Goal: Task Accomplishment & Management: Use online tool/utility

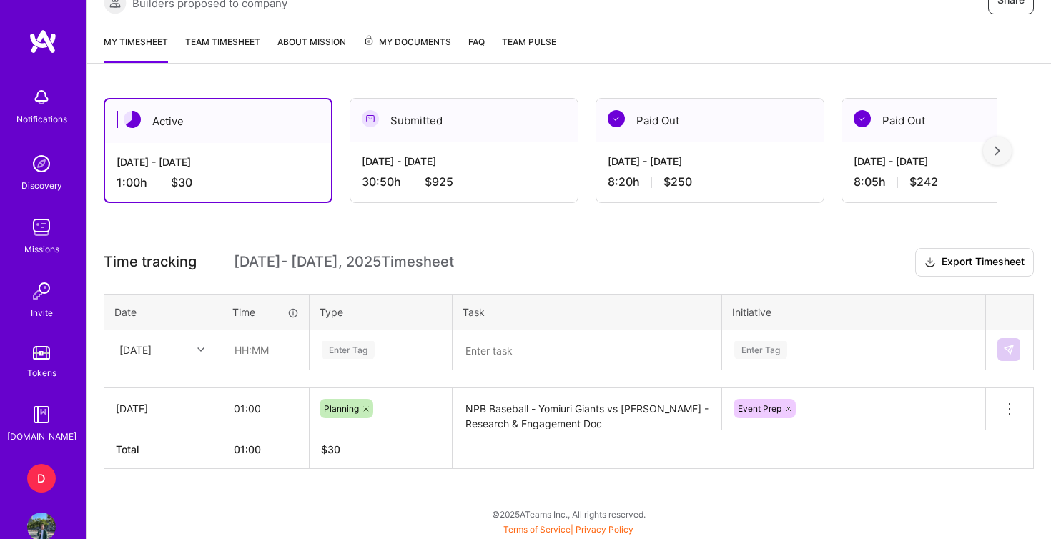
scroll to position [305, 0]
drag, startPoint x: 608, startPoint y: 423, endPoint x: 485, endPoint y: 417, distance: 123.9
click at [485, 417] on textarea "NPB Baseball - Yomiuri Giants vs [PERSON_NAME] - Research & Engagement Doc" at bounding box center [587, 416] width 266 height 53
drag, startPoint x: 468, startPoint y: 408, endPoint x: 709, endPoint y: 410, distance: 240.2
click at [709, 410] on textarea "NPB Baseball - Yomiuri Giants vs [PERSON_NAME] - Research & Engagement Doc" at bounding box center [587, 416] width 266 height 53
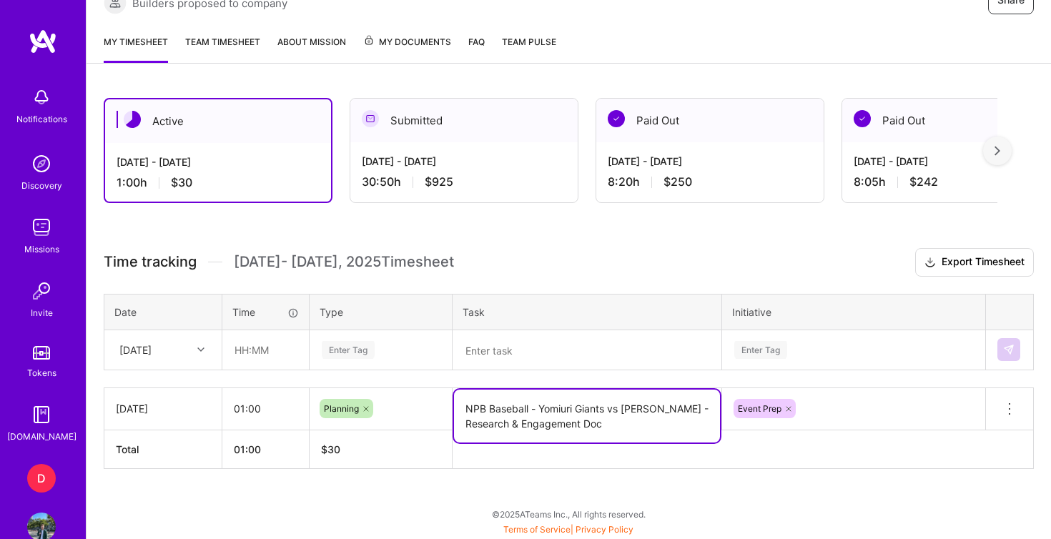
click at [614, 357] on textarea at bounding box center [587, 350] width 266 height 37
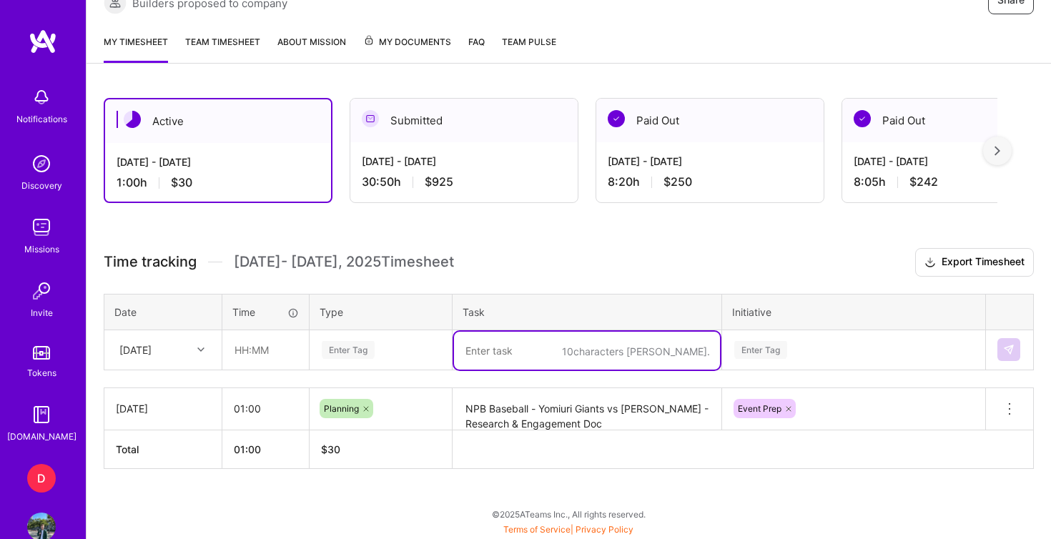
paste textarea "NPB Baseball - Yomiuri Giants vs [PERSON_NAME] Swallows -"
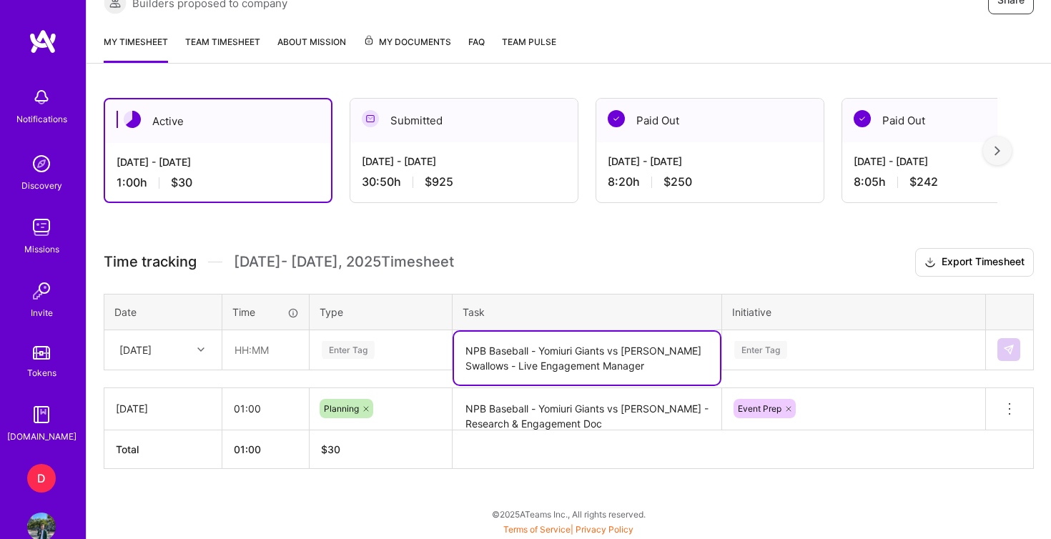
type textarea "NPB Baseball - Yomiuri Giants vs [PERSON_NAME] Swallows - Live Engagement Manag…"
click at [789, 358] on div "Enter Tag" at bounding box center [854, 349] width 262 height 37
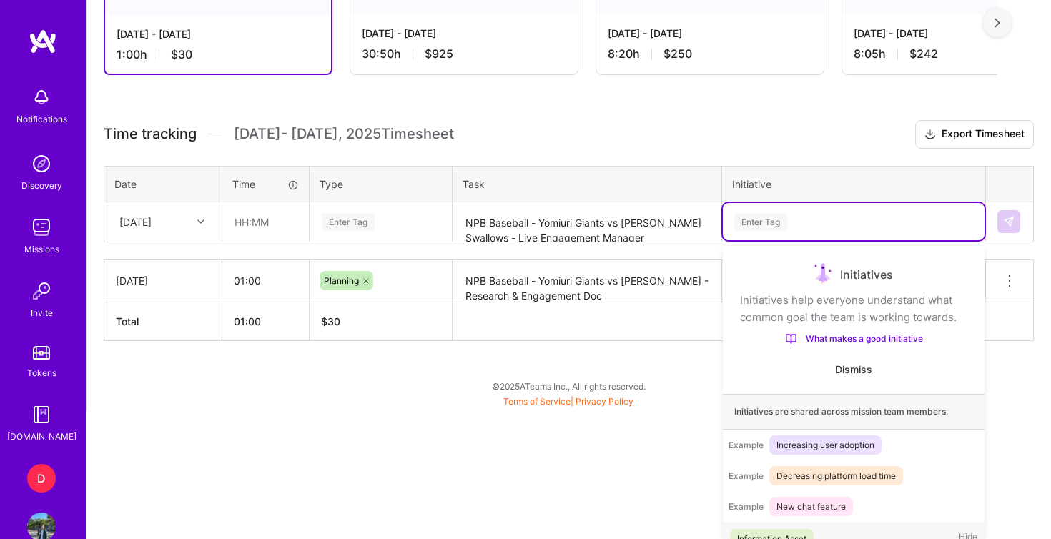
scroll to position [20, 0]
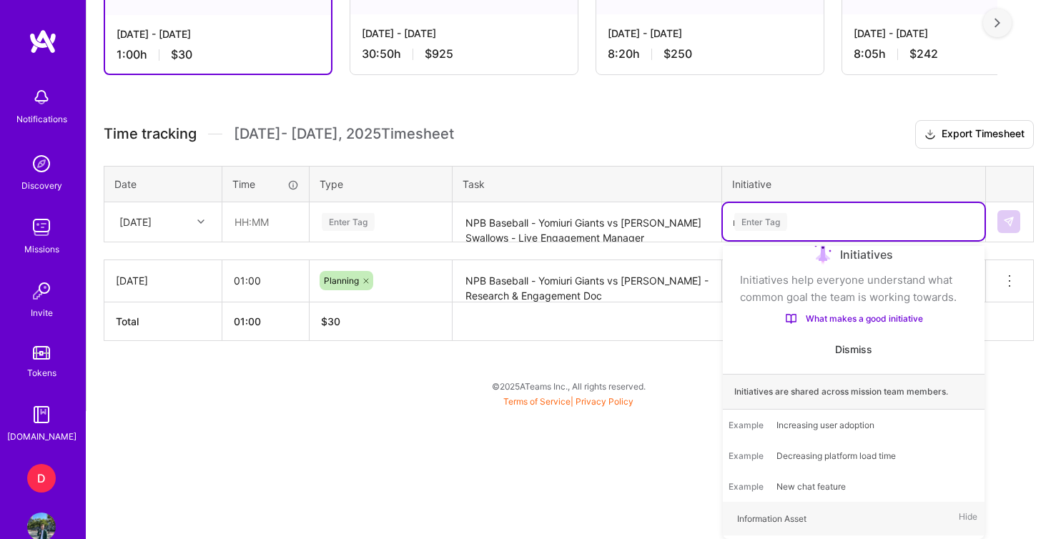
type input "ma"
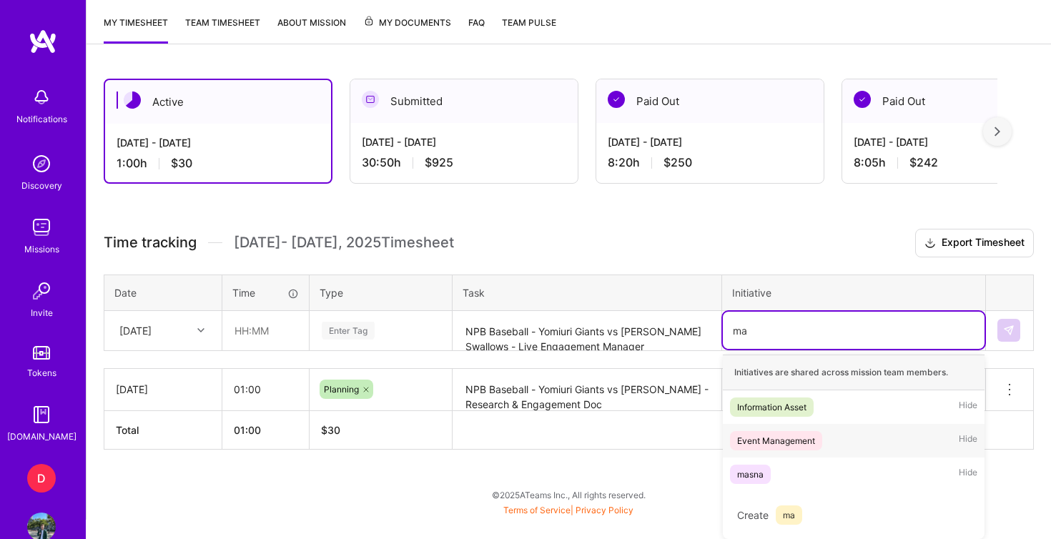
click at [783, 446] on div "Event Management" at bounding box center [776, 440] width 78 height 15
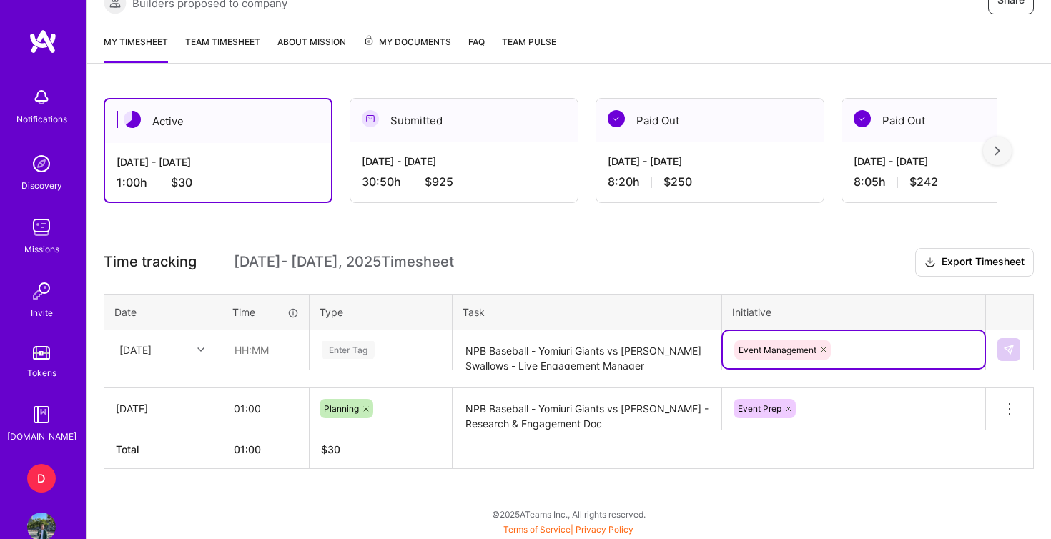
click at [416, 347] on div "Enter Tag" at bounding box center [380, 350] width 121 height 18
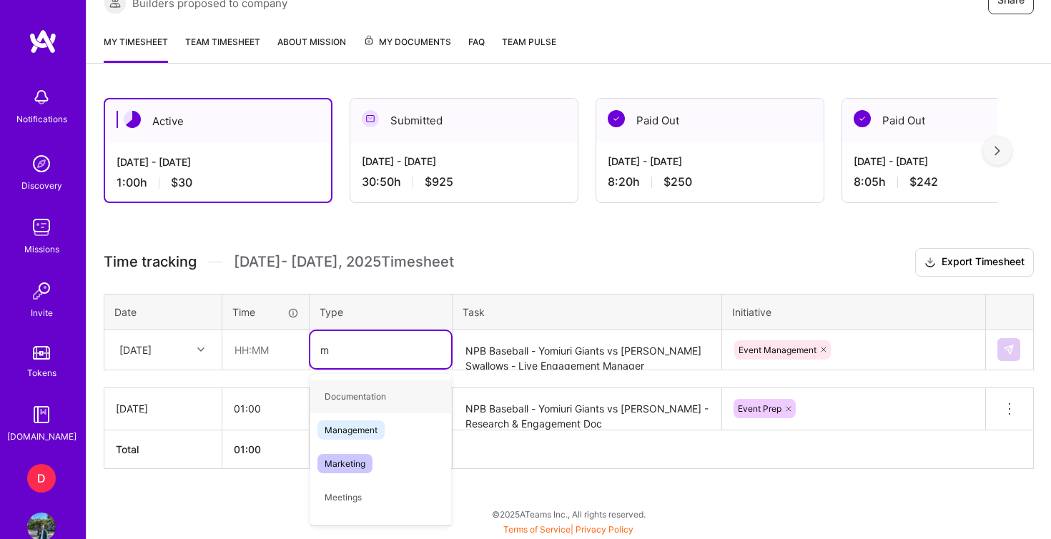
type input "ma"
click at [392, 397] on div "Management" at bounding box center [380, 397] width 141 height 34
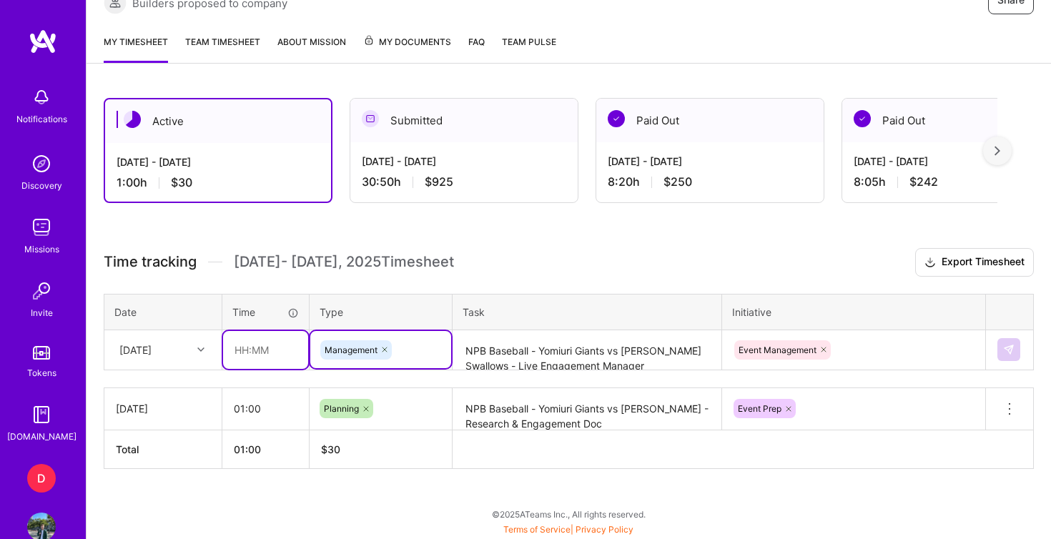
click at [240, 352] on input "text" at bounding box center [265, 350] width 85 height 38
type input "04:20"
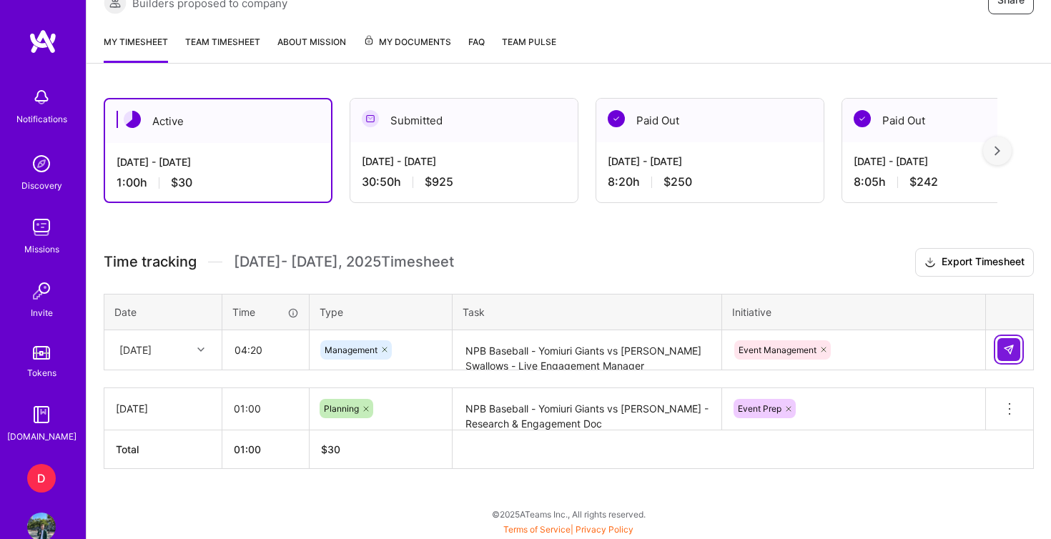
click at [1009, 346] on img at bounding box center [1008, 349] width 11 height 11
